Goal: Navigation & Orientation: Find specific page/section

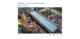
scroll to position [37, 0]
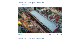
click at [45, 21] on img at bounding box center [40, 20] width 44 height 26
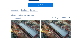
scroll to position [16, 0]
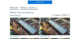
click at [29, 25] on img at bounding box center [25, 25] width 30 height 17
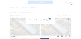
click at [29, 25] on img at bounding box center [40, 19] width 53 height 31
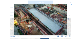
click at [70, 3] on icon at bounding box center [70, 2] width 1 height 1
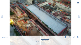
click at [79, 3] on icon at bounding box center [78, 3] width 2 height 2
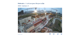
scroll to position [178, 0]
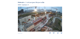
click at [38, 19] on img at bounding box center [40, 19] width 44 height 25
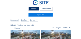
scroll to position [16, 0]
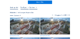
click at [29, 25] on img at bounding box center [25, 25] width 30 height 17
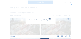
click at [29, 25] on img at bounding box center [40, 19] width 55 height 31
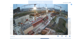
click at [70, 3] on icon at bounding box center [70, 2] width 1 height 1
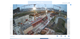
scroll to position [0, 0]
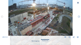
click at [78, 3] on icon at bounding box center [78, 3] width 2 height 2
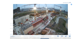
click at [72, 4] on icon at bounding box center [72, 5] width 2 height 2
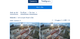
scroll to position [11, 0]
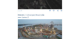
scroll to position [146, 0]
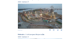
click at [36, 19] on img at bounding box center [40, 16] width 44 height 25
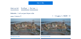
scroll to position [16, 0]
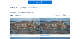
click at [29, 29] on img at bounding box center [25, 25] width 30 height 17
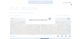
click at [29, 29] on img at bounding box center [40, 19] width 55 height 31
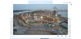
click at [70, 3] on icon at bounding box center [70, 2] width 1 height 1
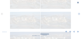
scroll to position [0, 0]
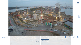
click at [78, 3] on icon at bounding box center [78, 3] width 2 height 2
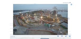
click at [71, 3] on icon at bounding box center [70, 2] width 1 height 1
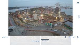
click at [78, 3] on icon at bounding box center [78, 3] width 2 height 2
